Goal: Use online tool/utility: Utilize a website feature to perform a specific function

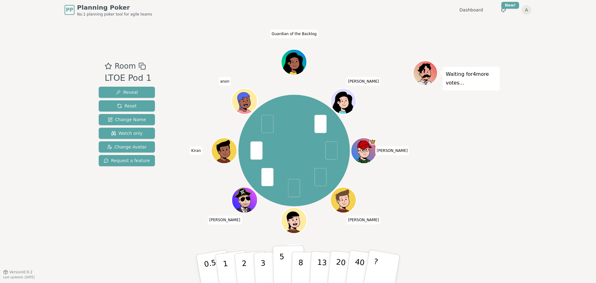
click at [277, 272] on button "5" at bounding box center [289, 268] width 32 height 47
click at [262, 268] on p "3" at bounding box center [263, 269] width 7 height 34
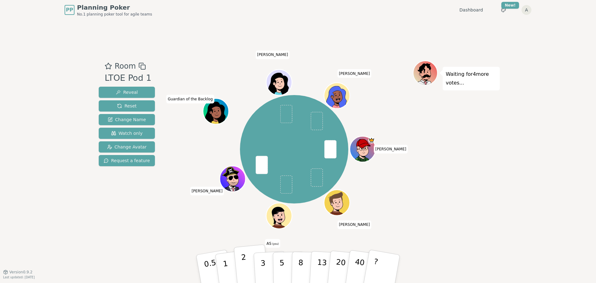
click at [248, 272] on button "2" at bounding box center [251, 268] width 35 height 49
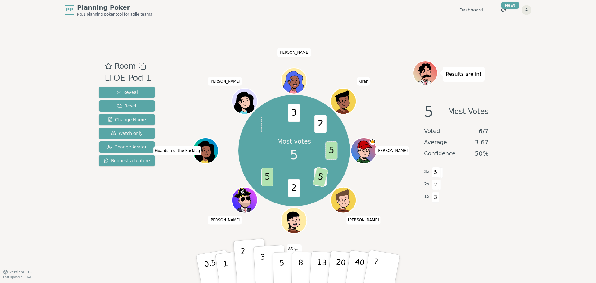
click at [263, 270] on p "3" at bounding box center [263, 269] width 7 height 34
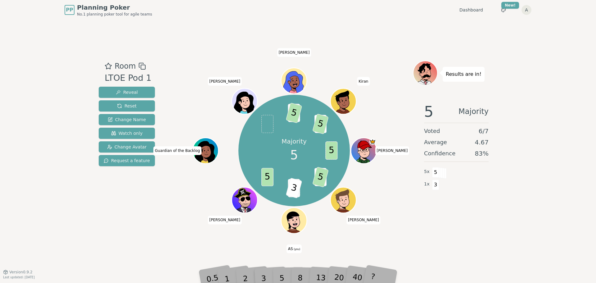
click at [283, 279] on div "5" at bounding box center [288, 269] width 19 height 22
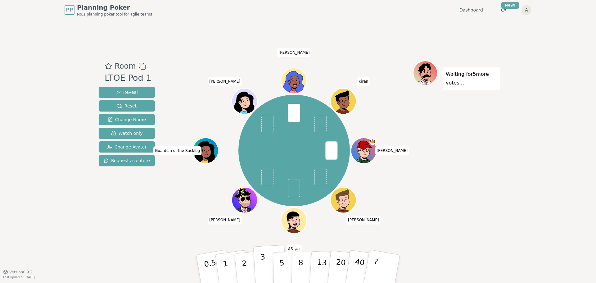
click at [264, 274] on p "3" at bounding box center [263, 269] width 7 height 34
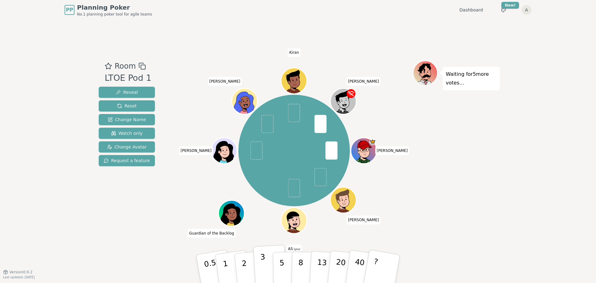
click at [265, 266] on button "3" at bounding box center [270, 269] width 34 height 48
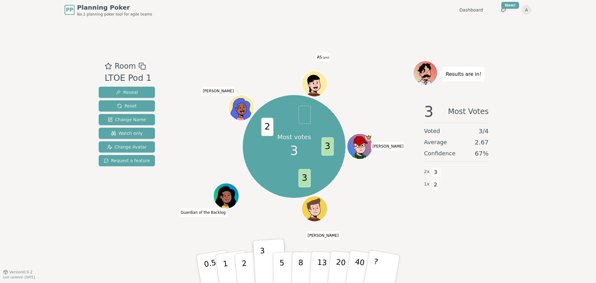
click at [245, 52] on div "Room LTOE Pod 1 Reveal Reset Change Name Watch only Change Avatar Request a fea…" at bounding box center [298, 146] width 404 height 252
